Goal: Navigation & Orientation: Find specific page/section

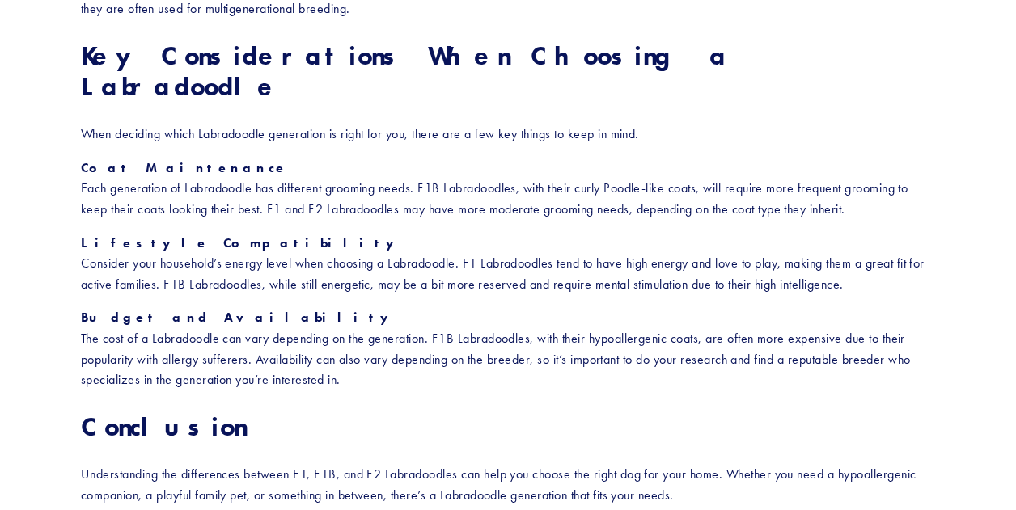
scroll to position [2192, 0]
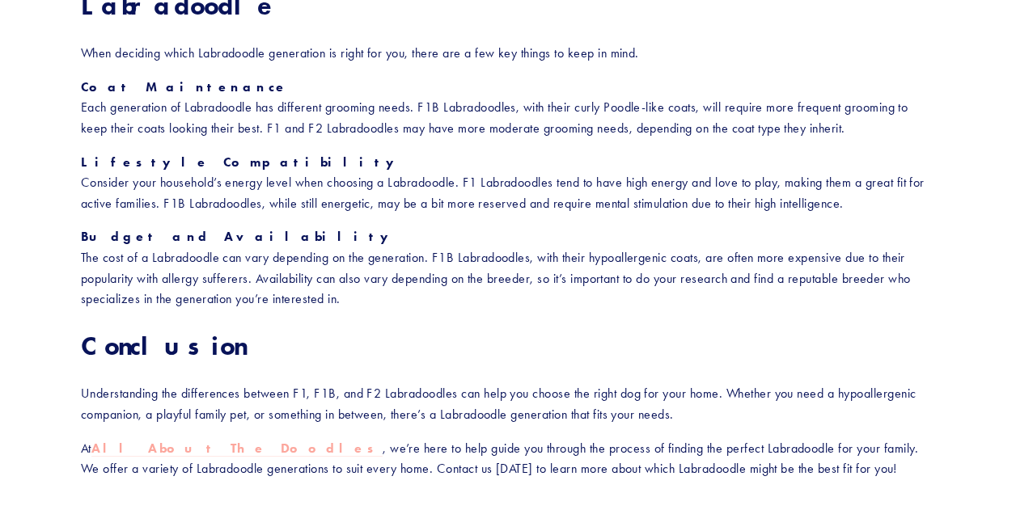
click at [161, 441] on strong "All About The Doodles" at bounding box center [236, 448] width 291 height 15
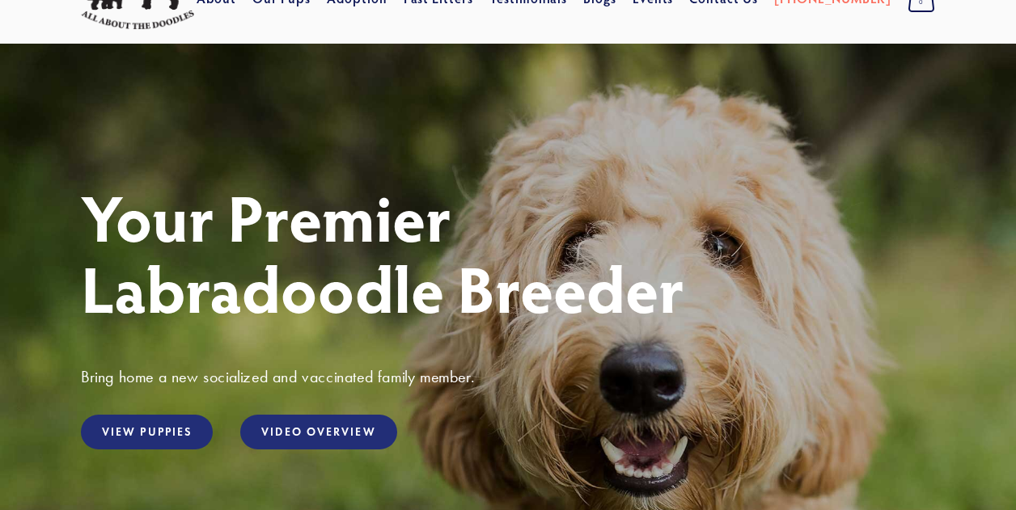
scroll to position [162, 0]
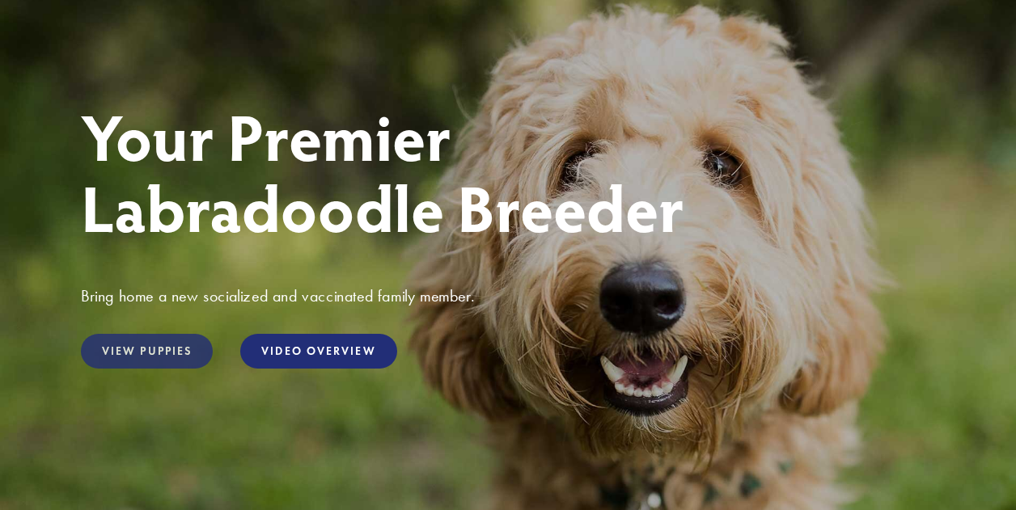
click at [146, 351] on link "View Puppies" at bounding box center [147, 351] width 132 height 35
